Goal: Task Accomplishment & Management: Manage account settings

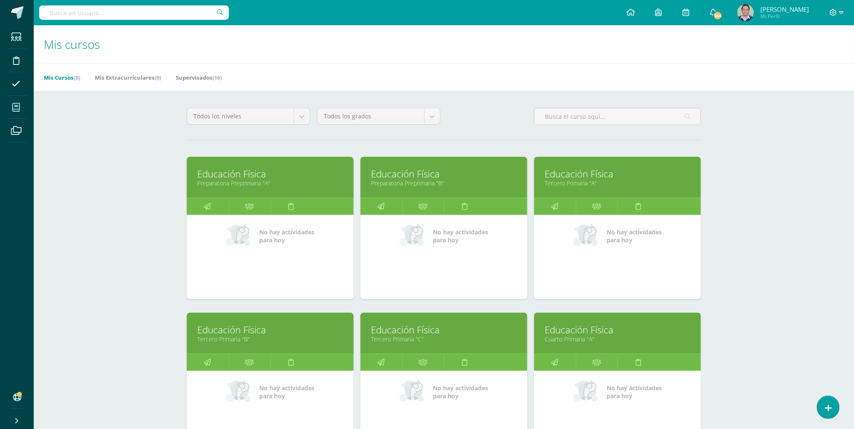
click at [146, 238] on div "Mis cursos Mis Cursos (8) Mis Extracurriculares (0) Supervisados (16) Todos los…" at bounding box center [444, 353] width 821 height 656
click at [256, 182] on link "Preparatoria Preprimaria "A"" at bounding box center [270, 183] width 146 height 8
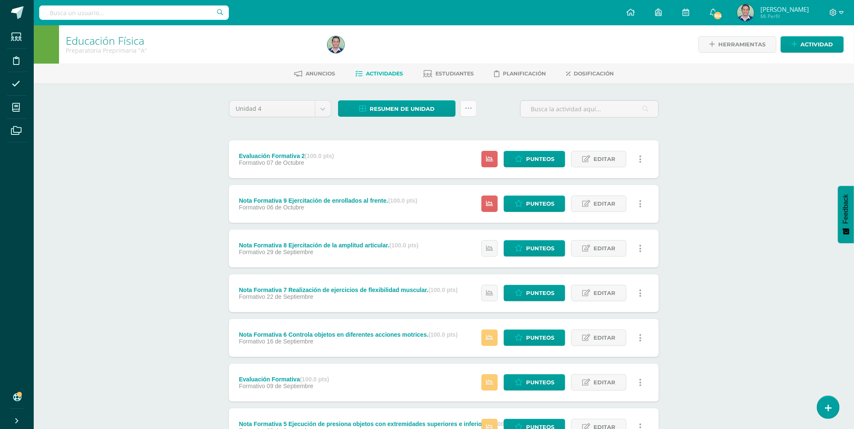
click at [464, 109] on link at bounding box center [469, 108] width 16 height 16
click at [437, 156] on link "Enviar punteos a revision" at bounding box center [448, 155] width 93 height 20
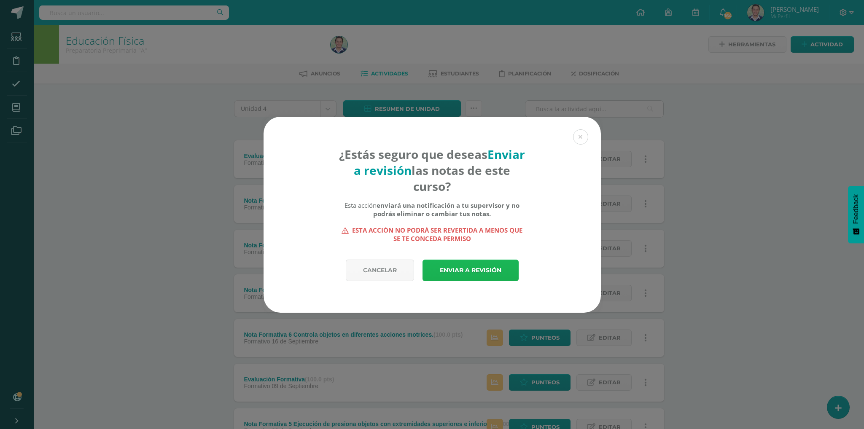
click at [460, 273] on link "Enviar a revisión" at bounding box center [471, 271] width 96 height 22
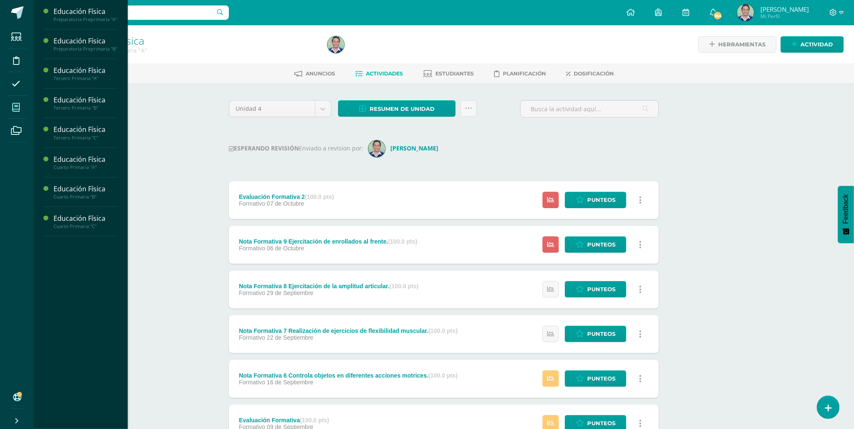
click at [18, 107] on icon at bounding box center [16, 107] width 8 height 8
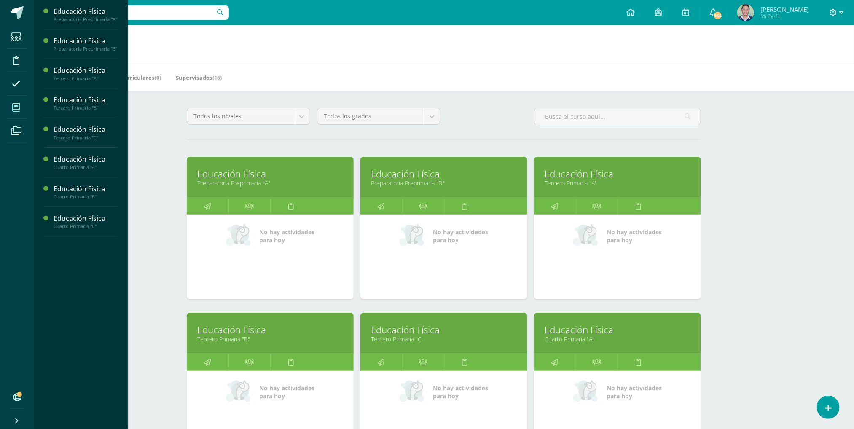
click at [435, 179] on link "Educación Física" at bounding box center [444, 173] width 146 height 13
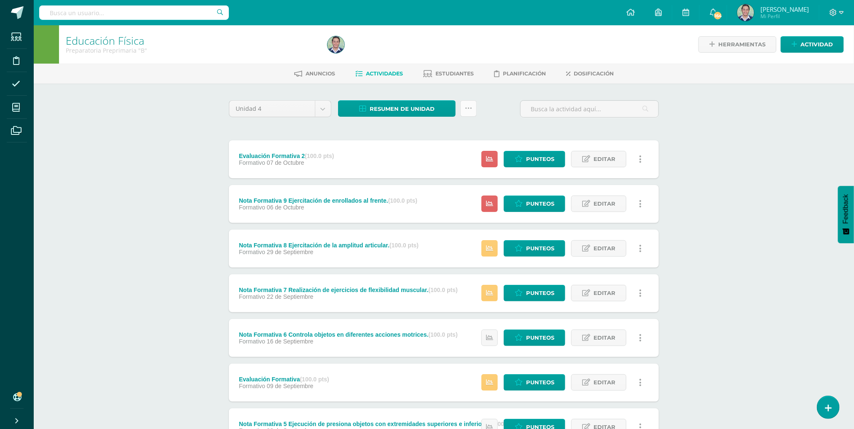
click at [471, 111] on icon at bounding box center [468, 108] width 7 height 7
click at [430, 153] on link "Enviar punteos a revision" at bounding box center [448, 155] width 93 height 20
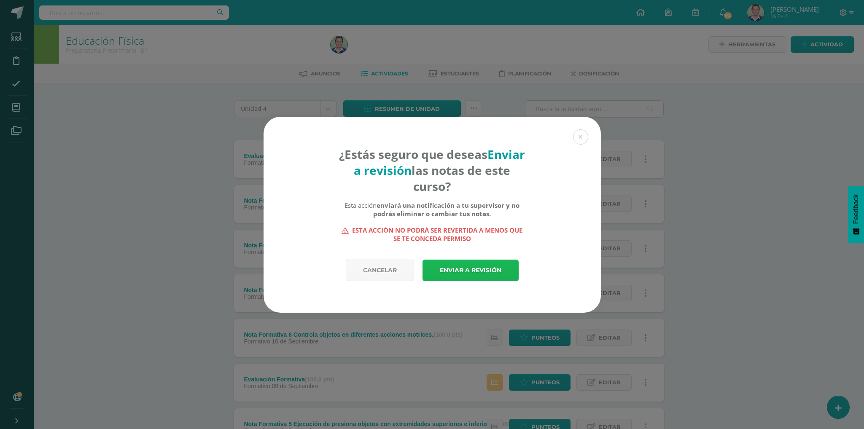
click at [462, 266] on link "Enviar a revisión" at bounding box center [471, 271] width 96 height 22
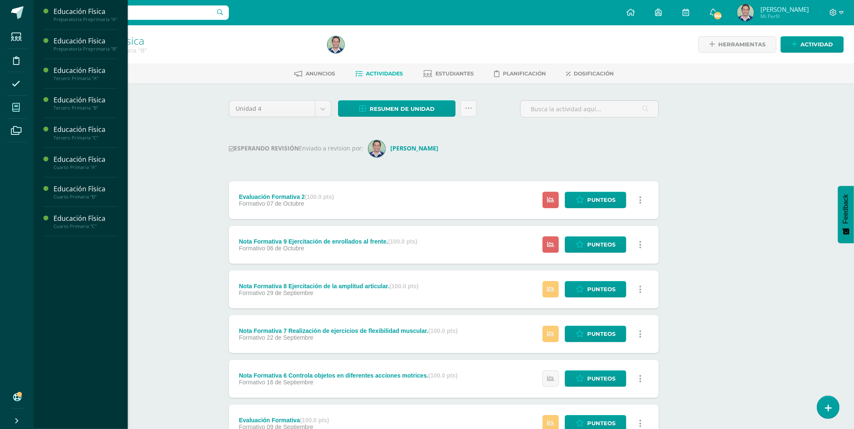
click at [16, 101] on span at bounding box center [16, 107] width 19 height 19
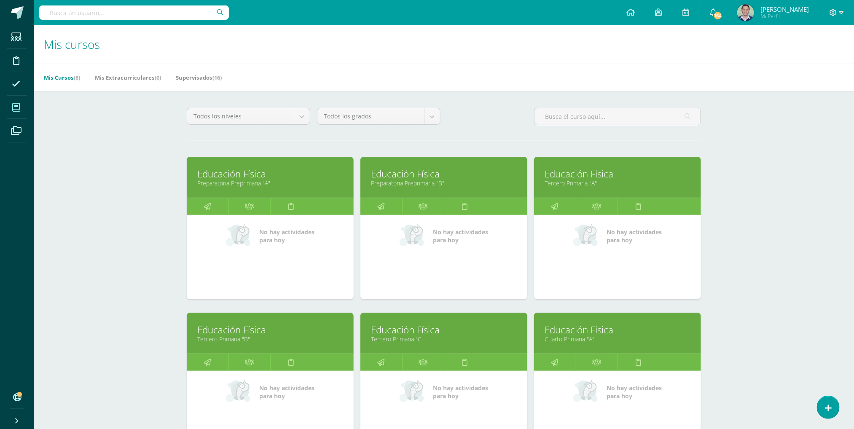
click at [587, 178] on link "Educación Física" at bounding box center [618, 173] width 146 height 13
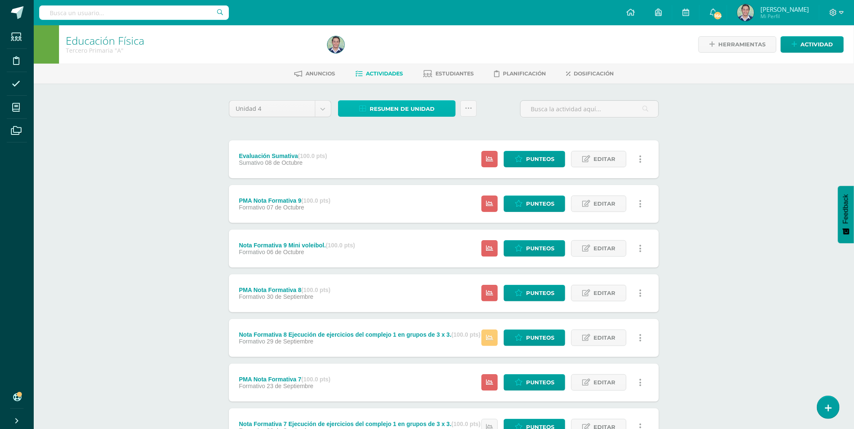
click at [371, 110] on span "Resumen de unidad" at bounding box center [402, 109] width 65 height 16
click at [508, 115] on div "Unidad 4 Unidad 1 Unidad 2 Unidad 3 Unidad 4 Resumen de unidad Subir actividade…" at bounding box center [444, 112] width 437 height 24
click at [469, 105] on icon at bounding box center [468, 108] width 7 height 7
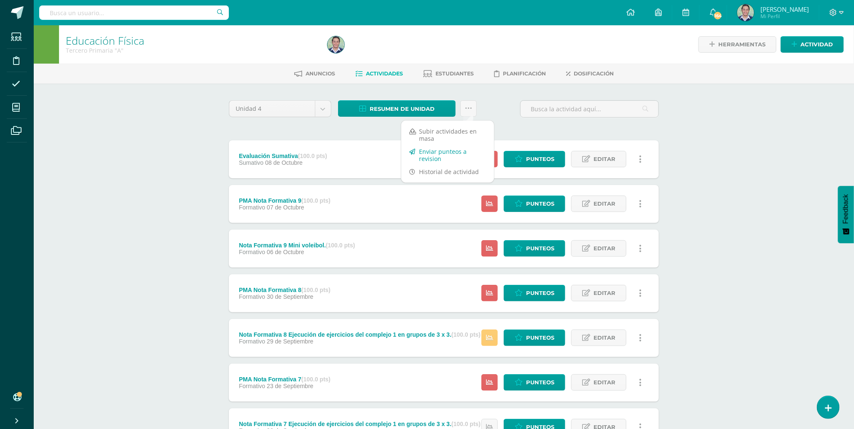
click at [437, 152] on link "Enviar punteos a revision" at bounding box center [448, 155] width 93 height 20
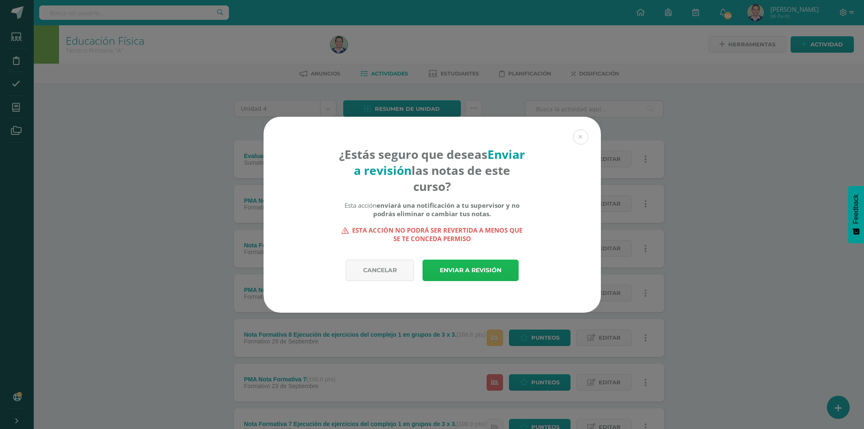
click at [462, 270] on link "Enviar a revisión" at bounding box center [471, 271] width 96 height 22
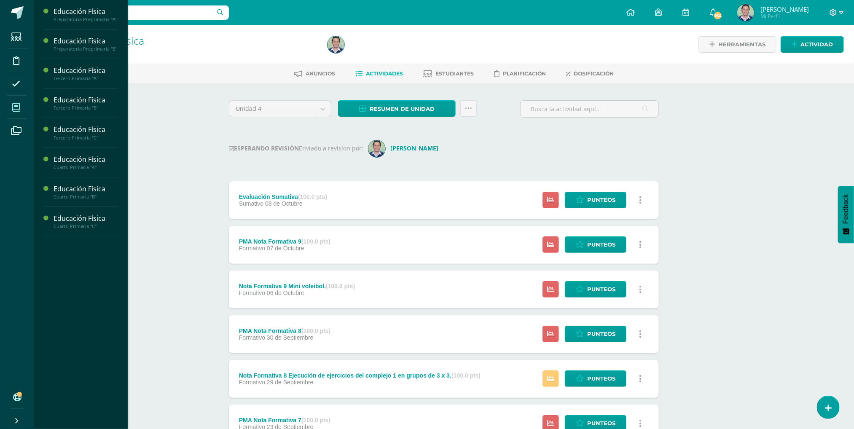
click at [22, 104] on span at bounding box center [16, 107] width 19 height 19
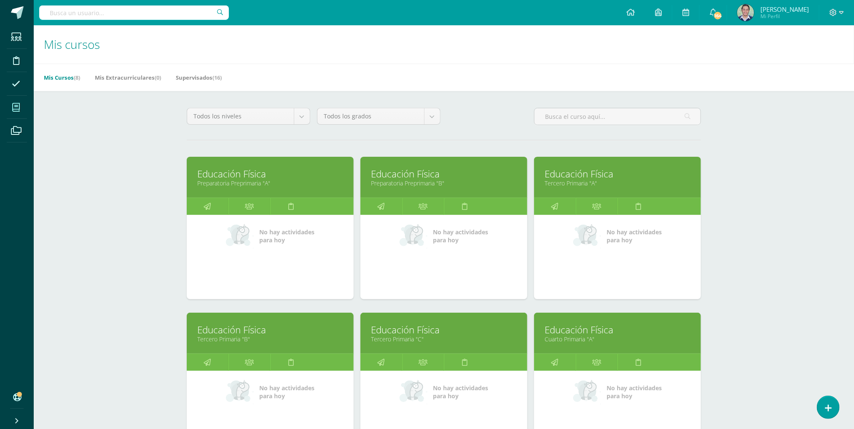
click at [236, 331] on link "Educación Física" at bounding box center [270, 329] width 146 height 13
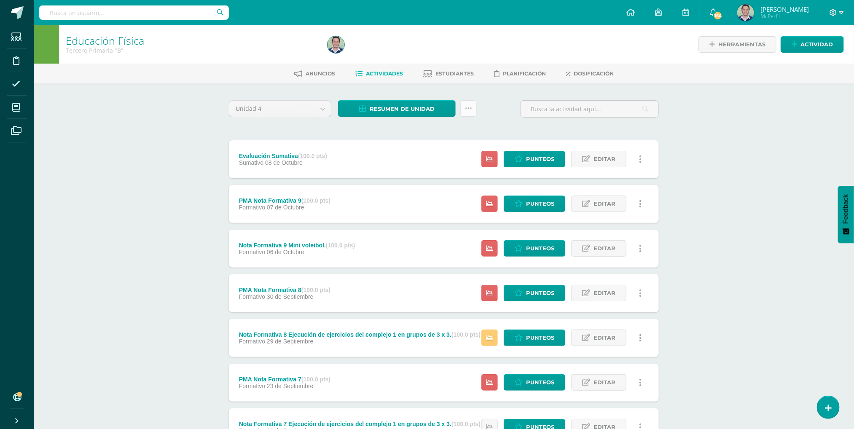
click at [469, 105] on icon at bounding box center [468, 108] width 7 height 7
click at [433, 157] on link "Enviar punteos a revision" at bounding box center [448, 155] width 93 height 20
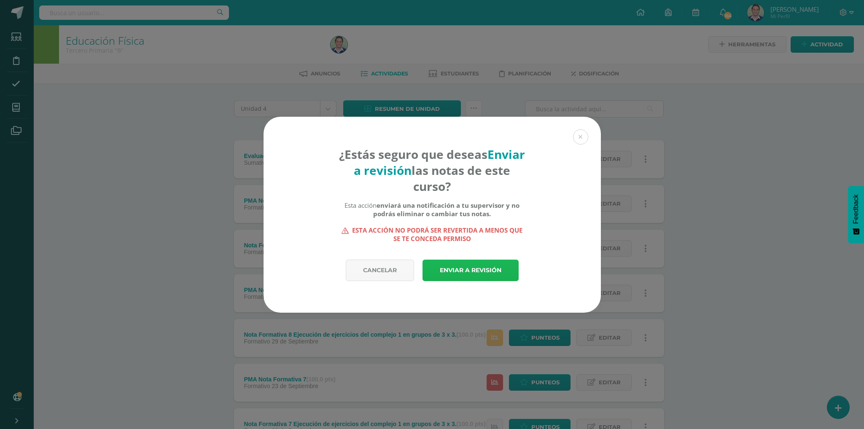
click at [459, 267] on link "Enviar a revisión" at bounding box center [471, 271] width 96 height 22
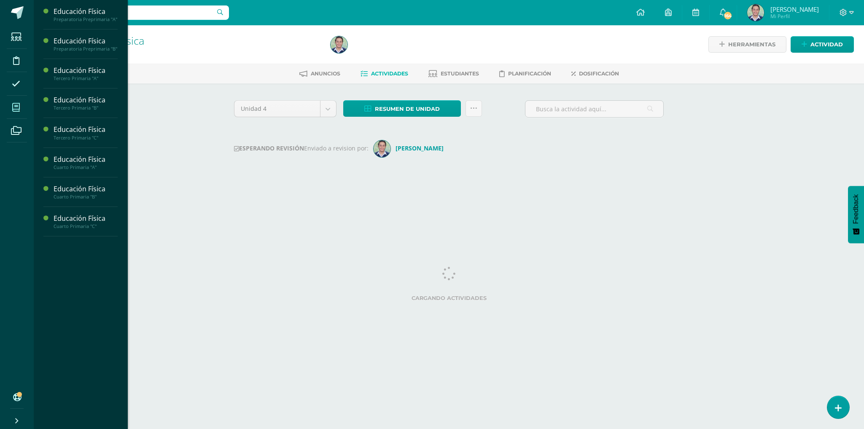
click at [17, 107] on icon at bounding box center [16, 107] width 8 height 8
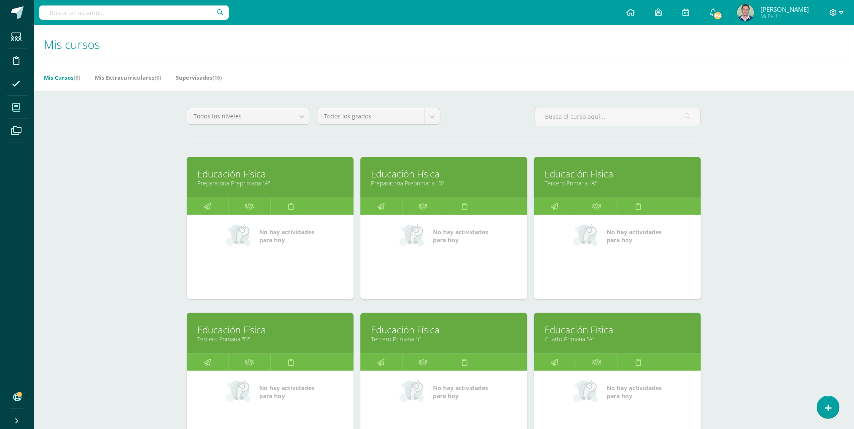
click at [427, 338] on link "Tercero Primaria "C"" at bounding box center [444, 339] width 146 height 8
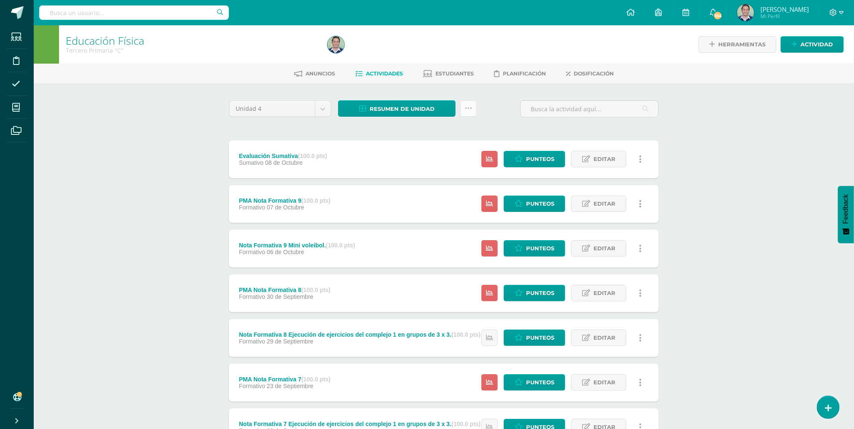
click at [466, 105] on icon at bounding box center [468, 108] width 7 height 7
click at [432, 157] on link "Enviar punteos a revision" at bounding box center [448, 155] width 93 height 20
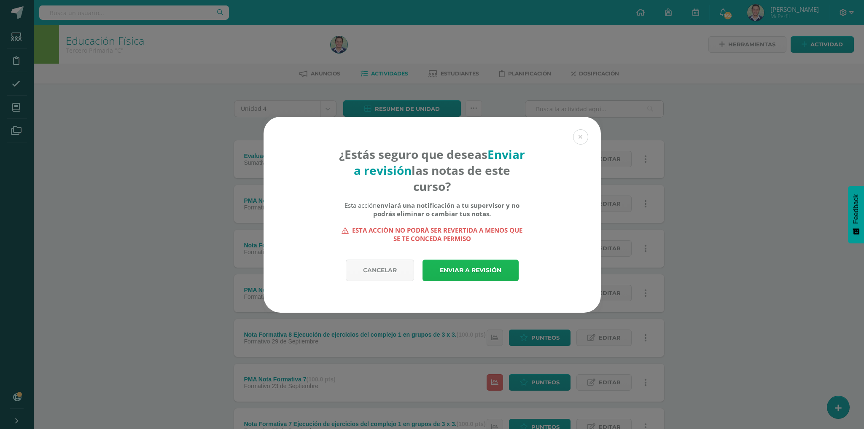
click at [457, 274] on link "Enviar a revisión" at bounding box center [471, 271] width 96 height 22
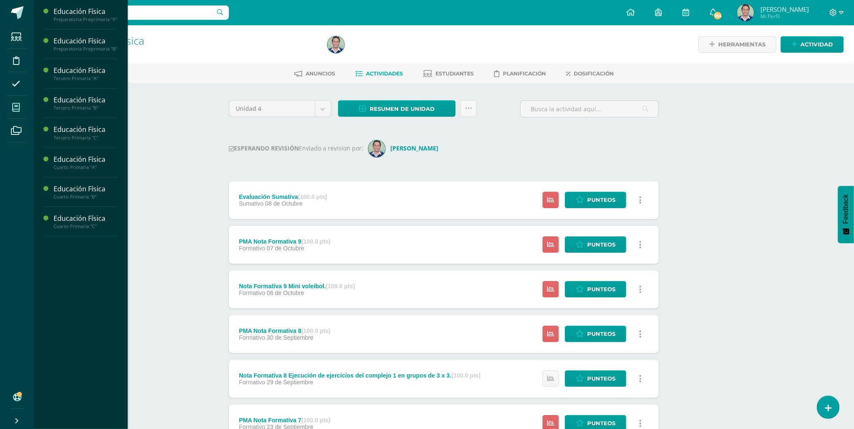
click at [15, 106] on icon at bounding box center [16, 107] width 8 height 8
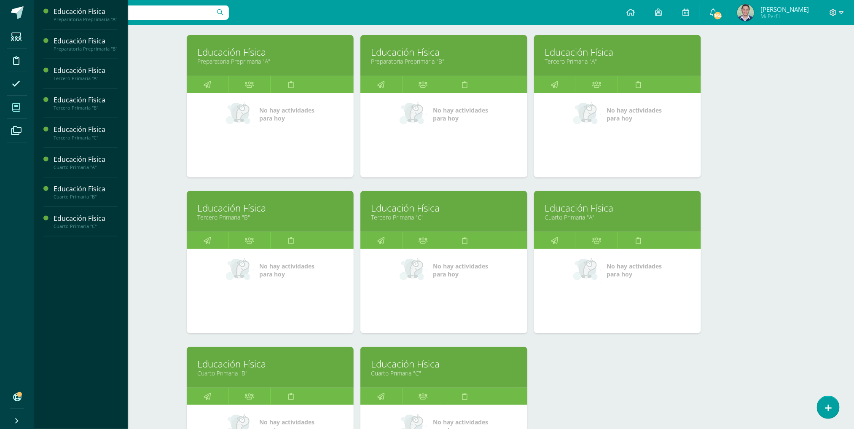
scroll to position [164, 0]
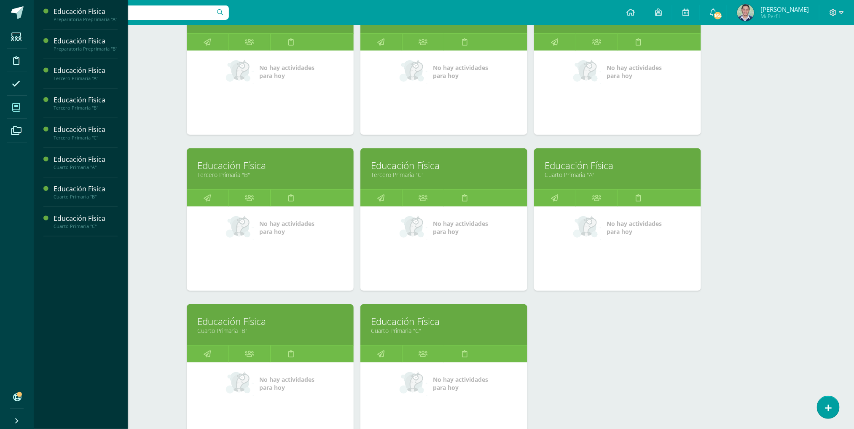
click at [581, 169] on link "Educación Física" at bounding box center [618, 165] width 146 height 13
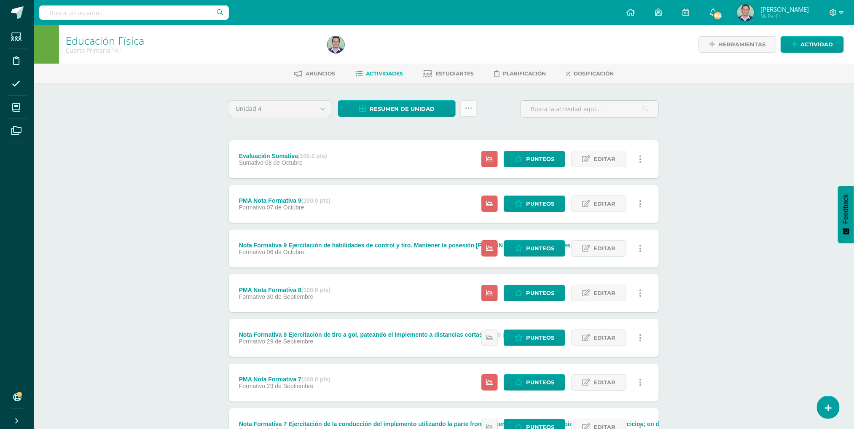
click at [468, 109] on icon at bounding box center [468, 108] width 7 height 7
click at [429, 154] on link "Enviar punteos a revision" at bounding box center [448, 155] width 93 height 20
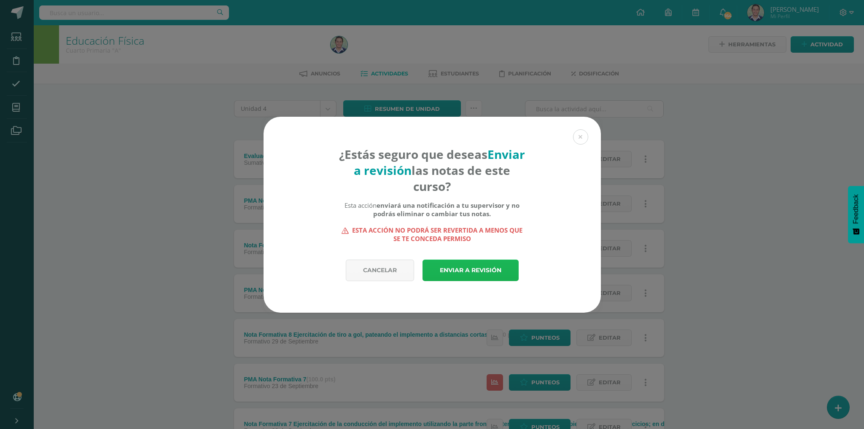
click at [450, 266] on link "Enviar a revisión" at bounding box center [471, 271] width 96 height 22
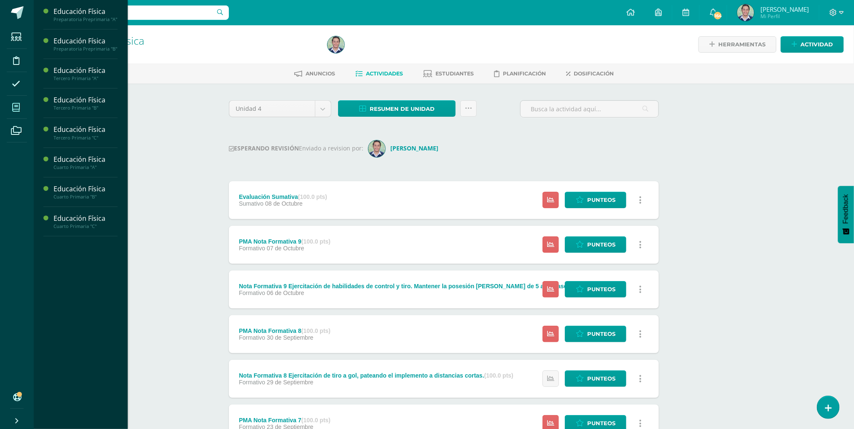
click at [15, 103] on icon at bounding box center [16, 107] width 8 height 8
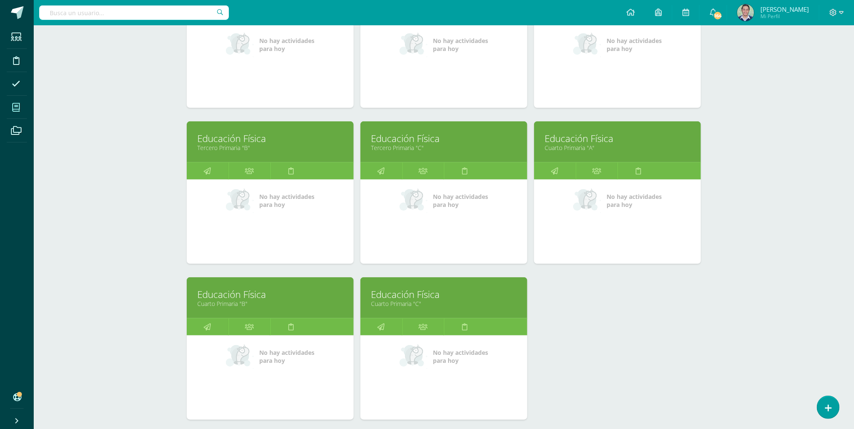
scroll to position [202, 0]
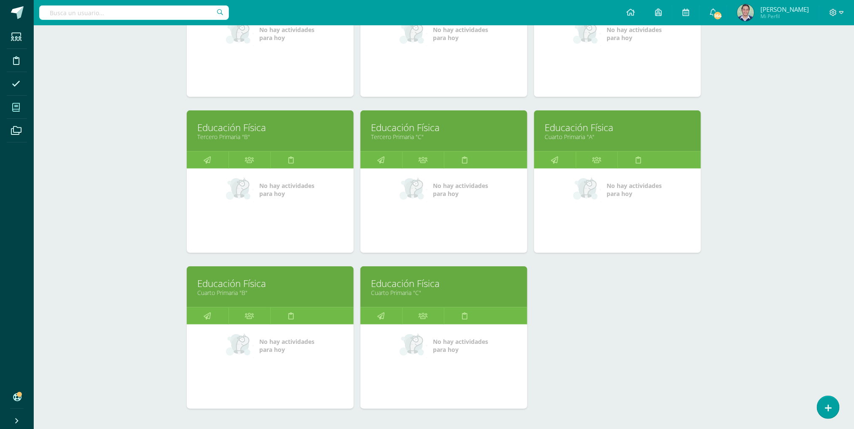
click at [224, 286] on link "Educación Física" at bounding box center [270, 283] width 146 height 13
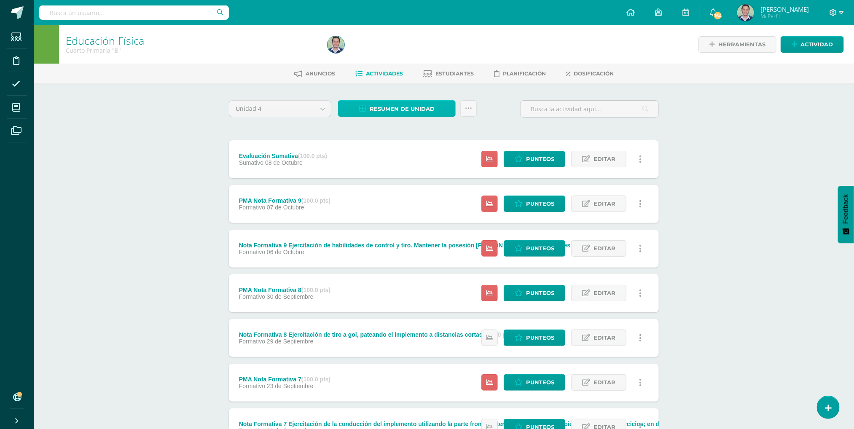
click at [386, 111] on span "Resumen de unidad" at bounding box center [402, 109] width 65 height 16
click at [495, 113] on div "Unidad 4 Unidad 1 Unidad 2 Unidad 3 Unidad 4 Resumen de unidad Subir actividade…" at bounding box center [444, 112] width 437 height 24
click at [470, 108] on icon at bounding box center [468, 108] width 7 height 7
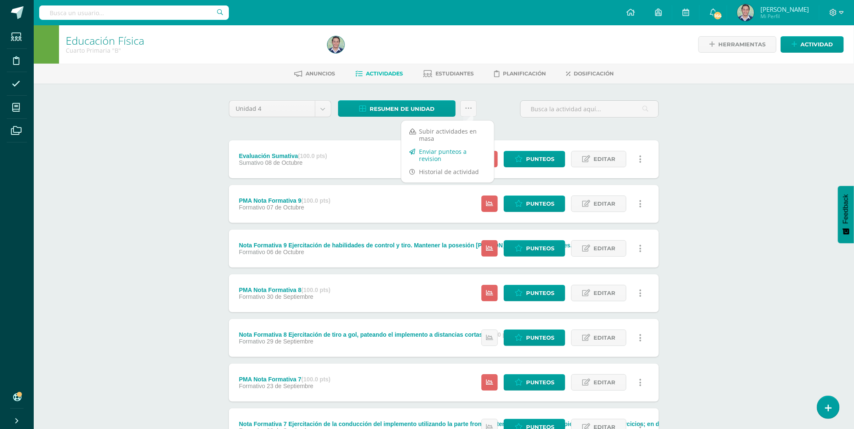
click at [437, 156] on link "Enviar punteos a revision" at bounding box center [448, 155] width 93 height 20
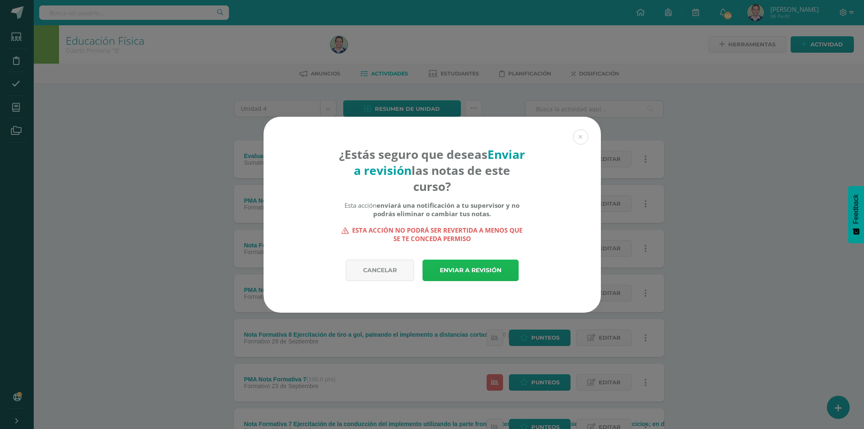
click at [450, 267] on link "Enviar a revisión" at bounding box center [471, 271] width 96 height 22
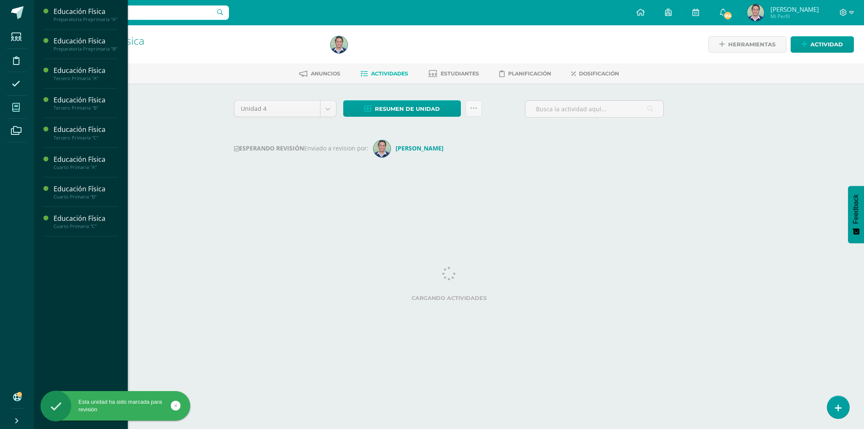
click at [13, 105] on icon at bounding box center [16, 107] width 8 height 8
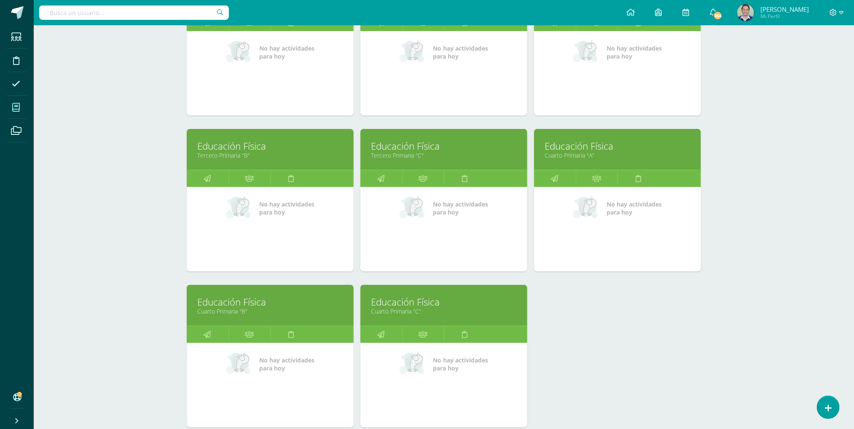
scroll to position [185, 0]
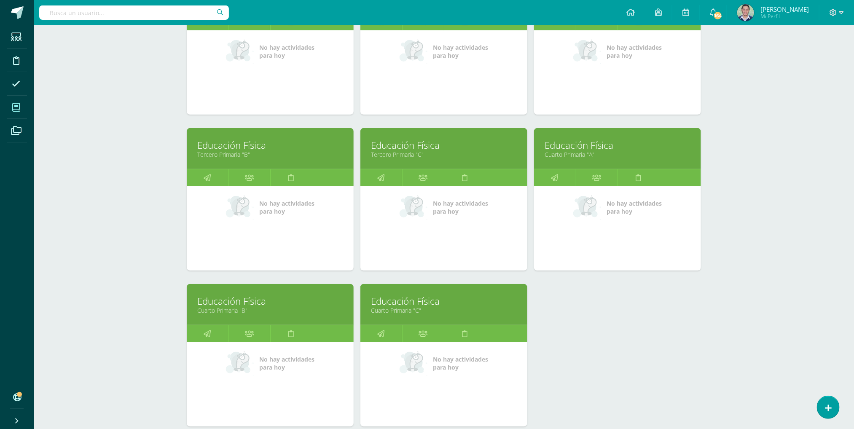
click at [393, 302] on link "Educación Física" at bounding box center [444, 301] width 146 height 13
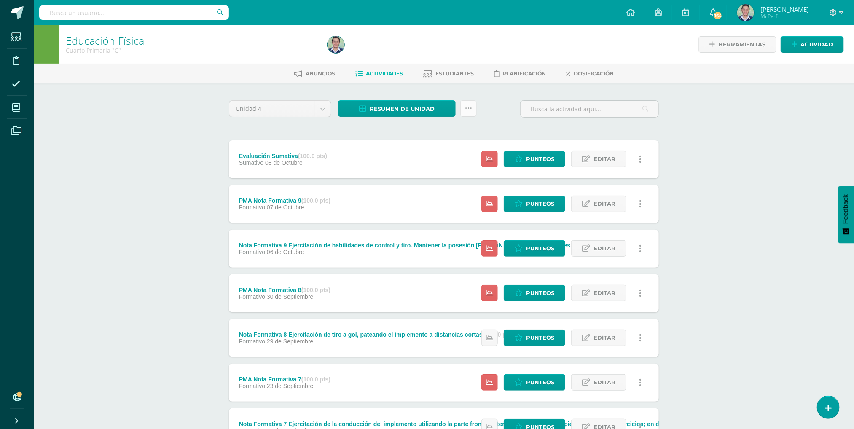
click at [468, 106] on icon at bounding box center [468, 108] width 7 height 7
click at [427, 154] on link "Enviar punteos a revision" at bounding box center [448, 155] width 93 height 20
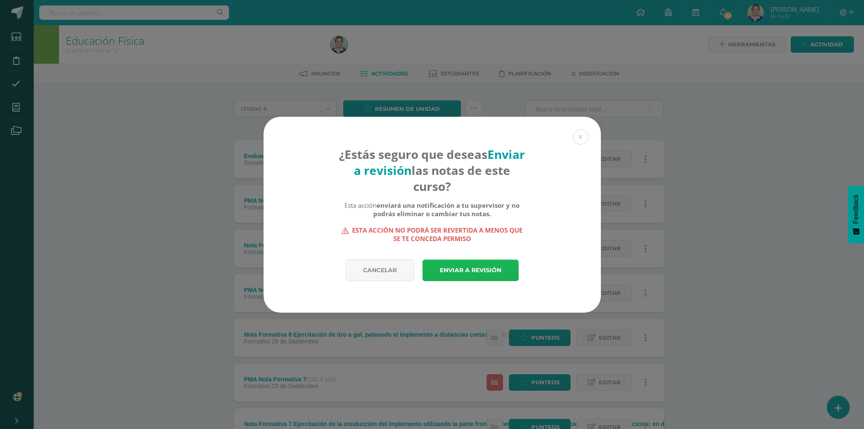
click at [462, 265] on link "Enviar a revisión" at bounding box center [471, 271] width 96 height 22
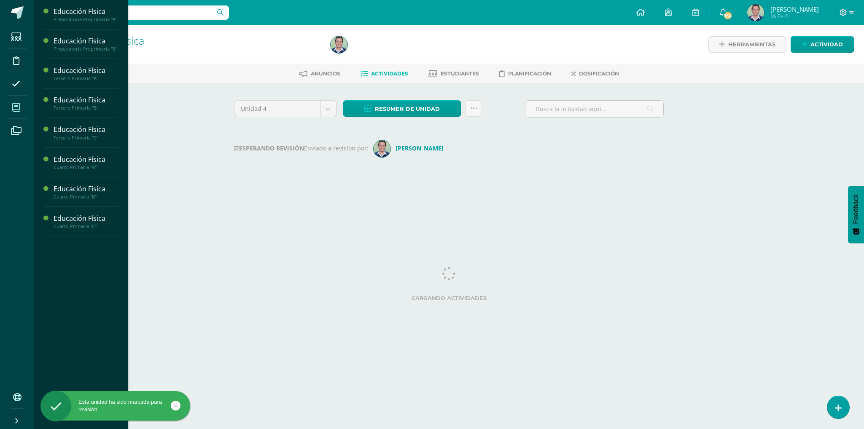
click at [15, 105] on icon at bounding box center [16, 107] width 8 height 8
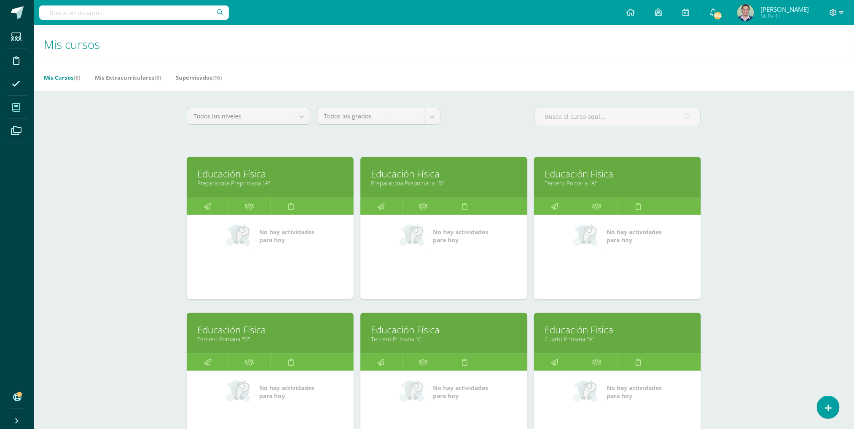
click at [273, 179] on link "Educación Física" at bounding box center [270, 173] width 146 height 13
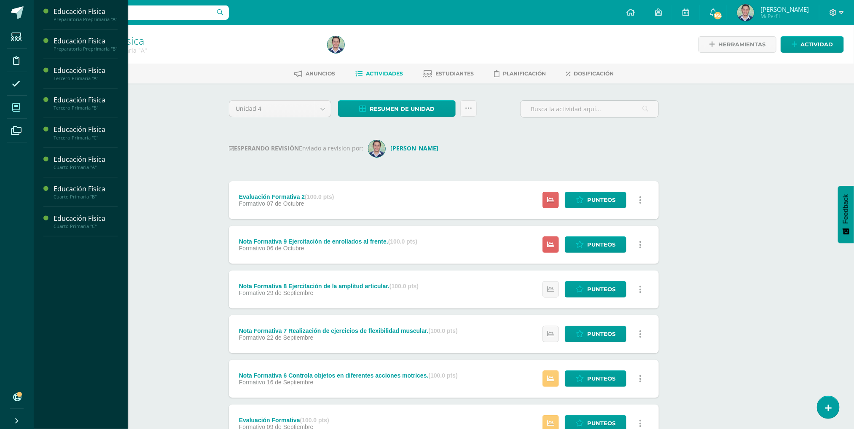
click at [11, 109] on span at bounding box center [16, 107] width 19 height 19
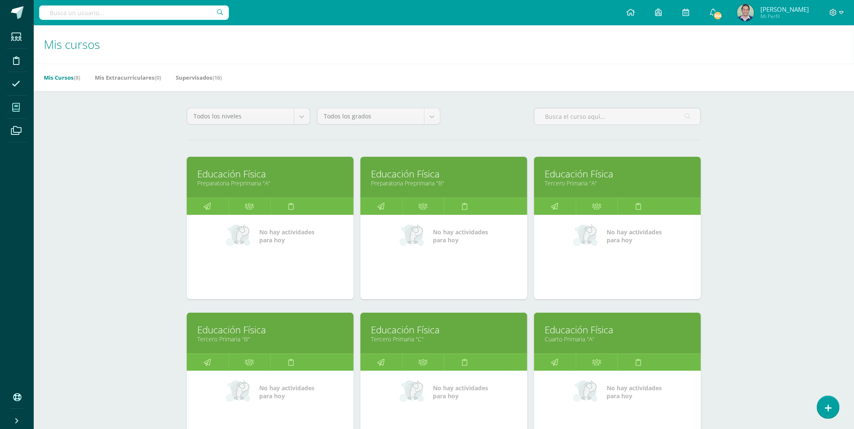
click at [427, 176] on link "Educación Física" at bounding box center [444, 173] width 146 height 13
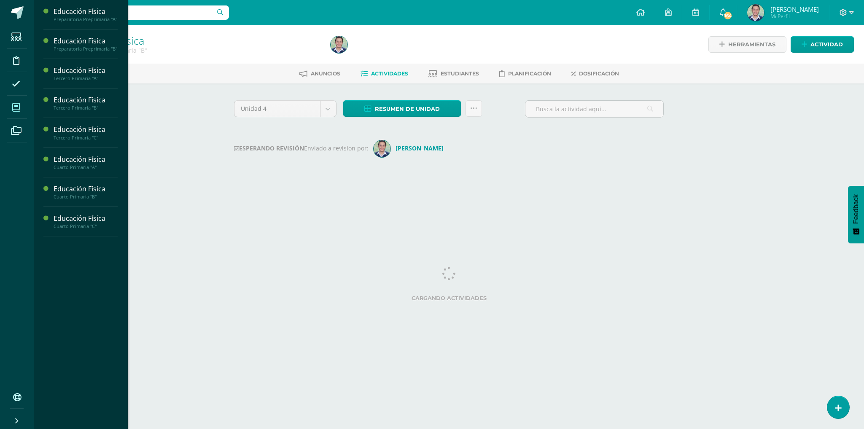
click at [13, 107] on icon at bounding box center [16, 107] width 8 height 8
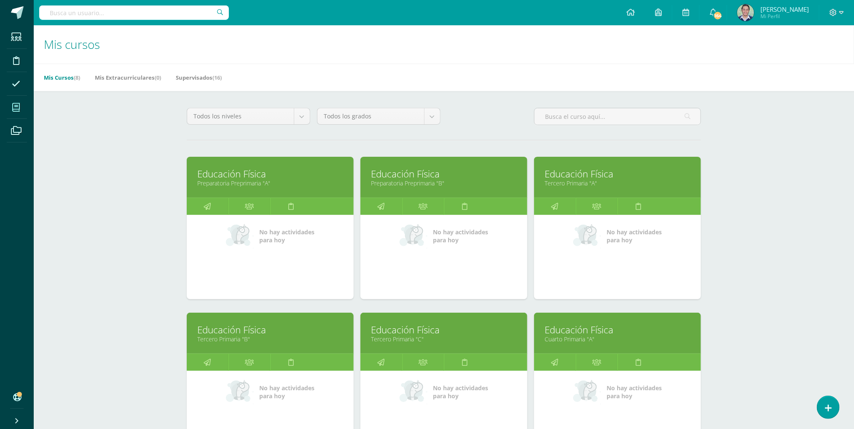
click at [585, 180] on link "Educación Física" at bounding box center [618, 173] width 146 height 13
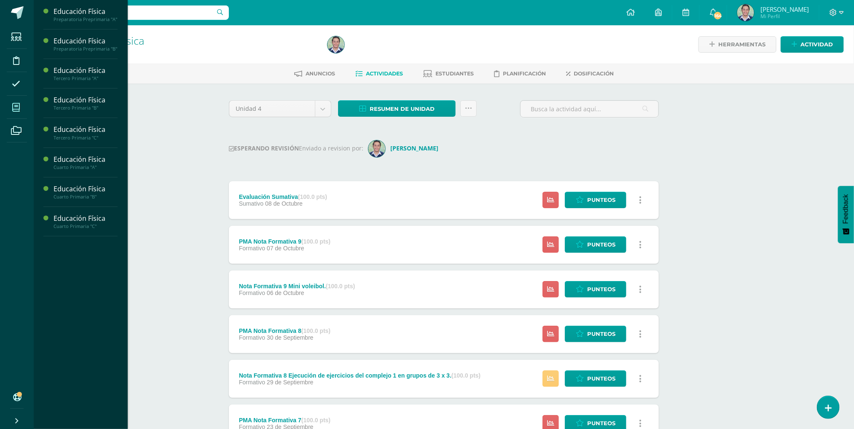
click at [16, 106] on icon at bounding box center [16, 107] width 8 height 8
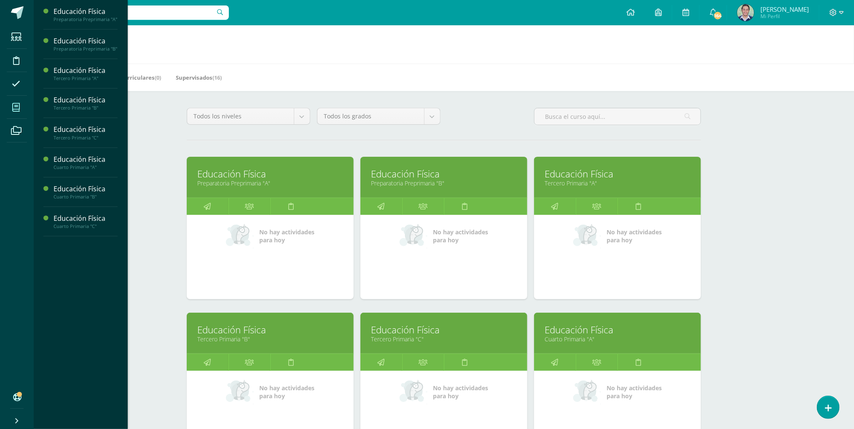
click at [243, 333] on link "Educación Física" at bounding box center [270, 329] width 146 height 13
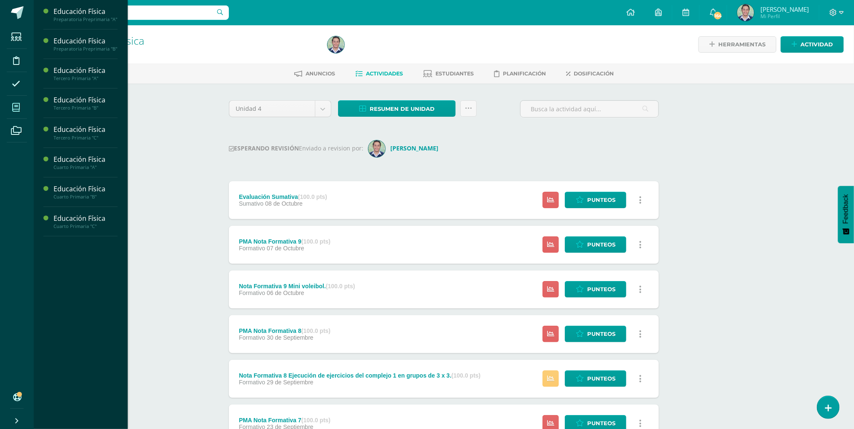
click at [16, 106] on icon at bounding box center [16, 107] width 8 height 8
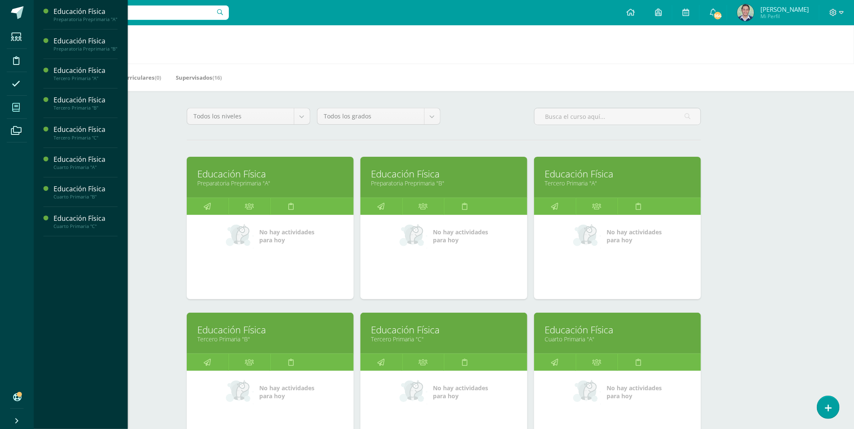
click at [388, 338] on link "Tercero Primaria "C"" at bounding box center [444, 339] width 146 height 8
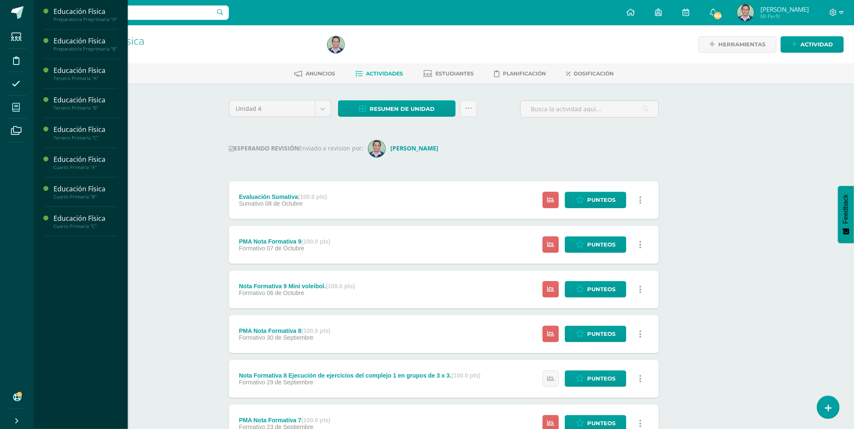
click at [14, 106] on icon at bounding box center [16, 107] width 8 height 8
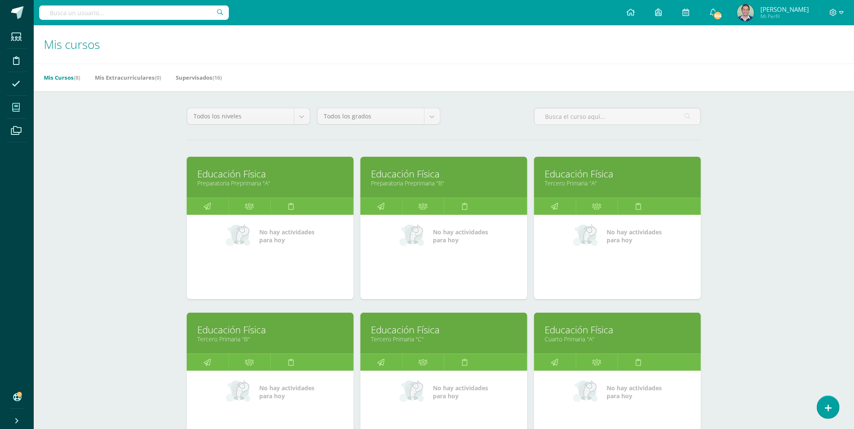
click at [599, 331] on link "Educación Física" at bounding box center [618, 329] width 146 height 13
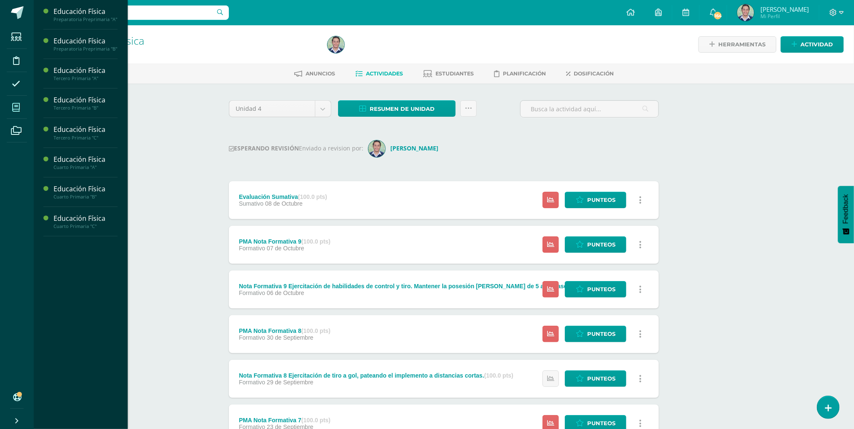
click at [16, 108] on icon at bounding box center [16, 107] width 8 height 8
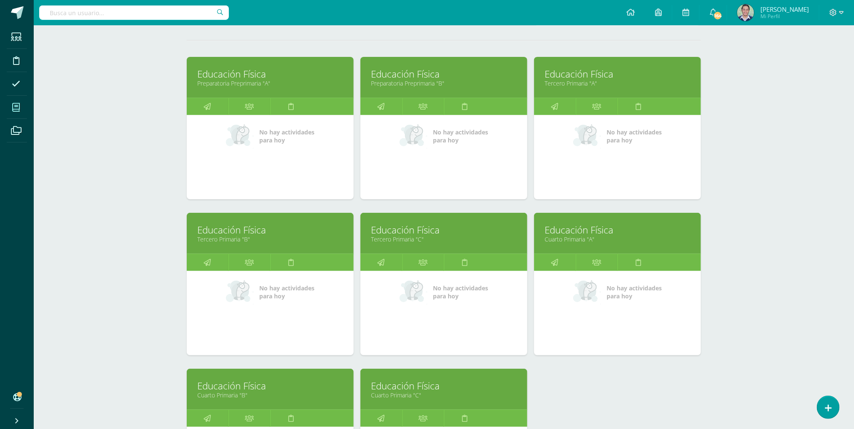
scroll to position [126, 0]
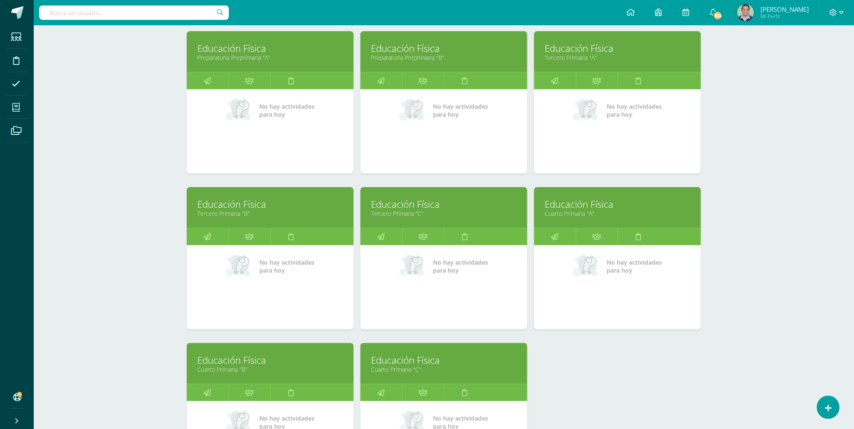
click at [585, 56] on link "Tercero Primaria "A"" at bounding box center [618, 58] width 146 height 8
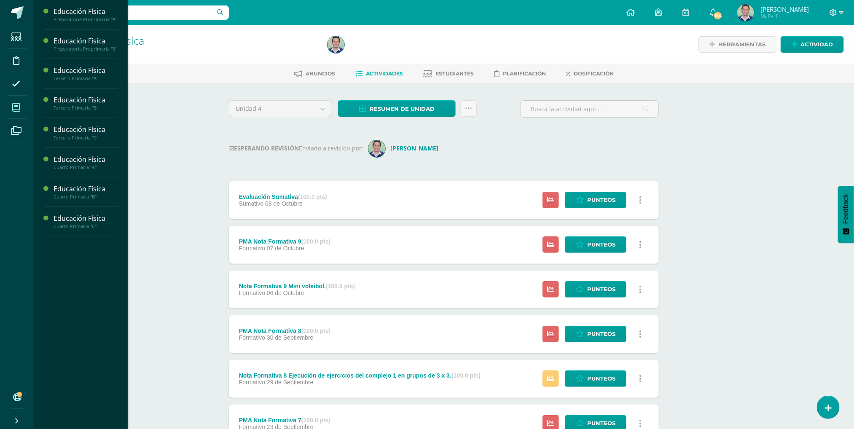
click at [13, 107] on icon at bounding box center [16, 107] width 8 height 8
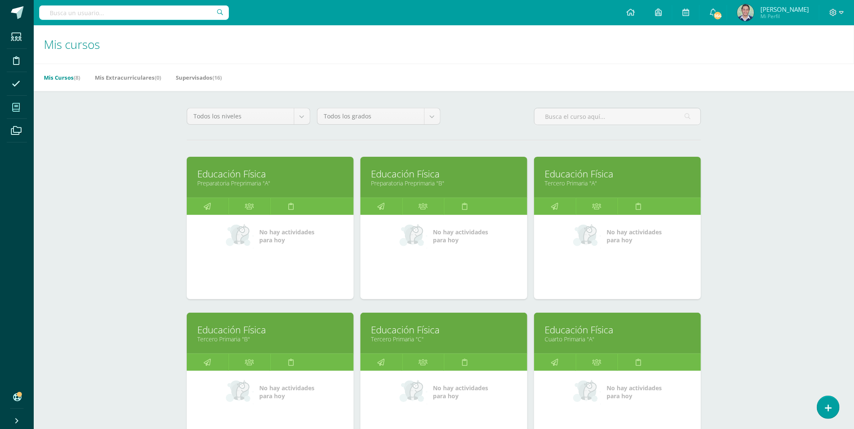
click at [582, 180] on link "Educación Física" at bounding box center [618, 173] width 146 height 13
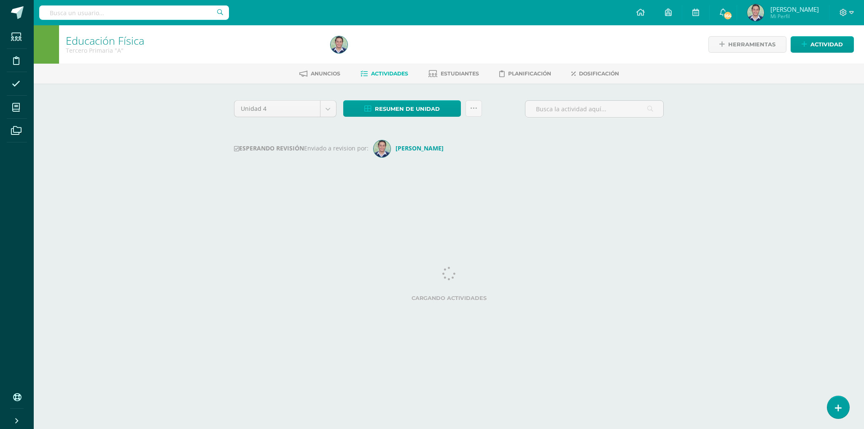
click at [223, 198] on html "Estudiantes Disciplina Asistencia Mis cursos Archivos Soporte Ayuda Reportar un…" at bounding box center [432, 99] width 864 height 198
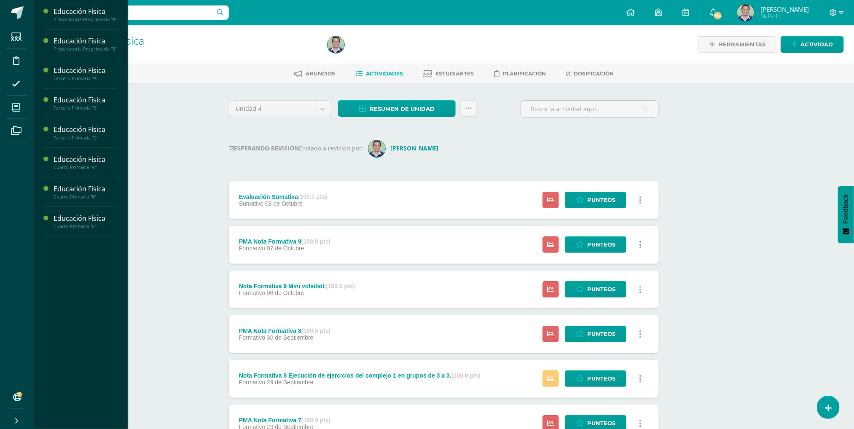
click at [15, 108] on icon at bounding box center [16, 107] width 8 height 8
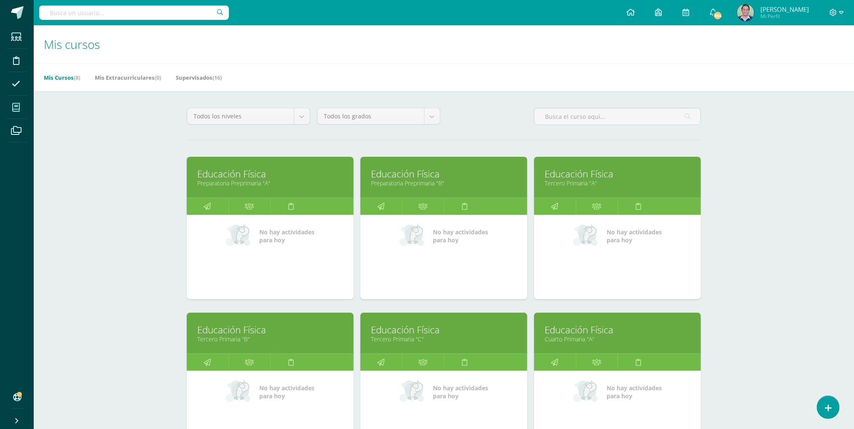
click at [234, 337] on link "Tercero Primaria "B"" at bounding box center [270, 339] width 146 height 8
click at [390, 328] on link "Educación Física" at bounding box center [444, 329] width 146 height 13
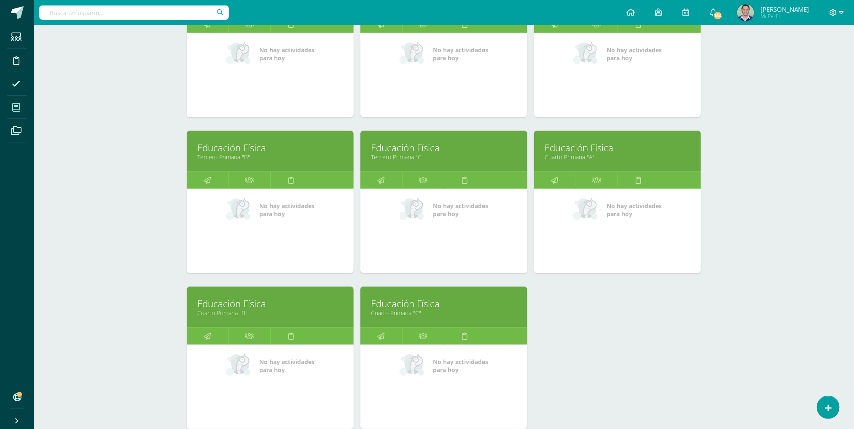
scroll to position [245, 0]
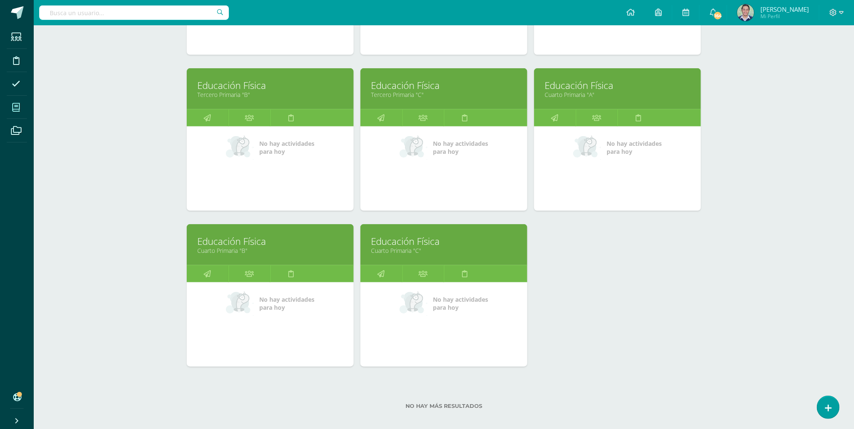
click at [581, 96] on link "Cuarto Primaria "A"" at bounding box center [618, 95] width 146 height 8
click at [244, 245] on link "Educación Física" at bounding box center [270, 241] width 146 height 13
click at [400, 244] on link "Educación Física" at bounding box center [444, 241] width 146 height 13
